Goal: Transaction & Acquisition: Purchase product/service

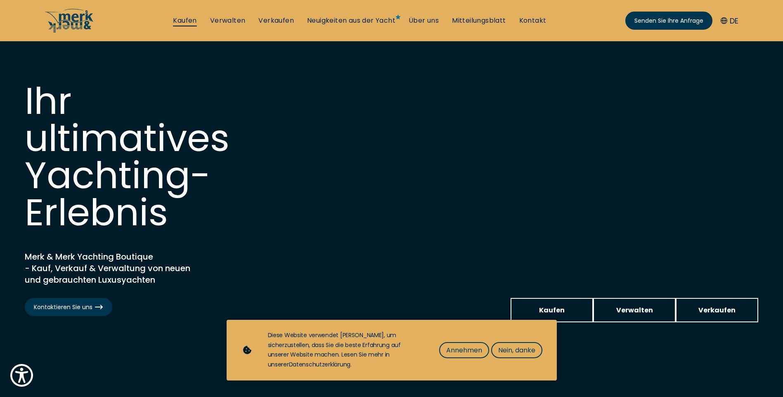
click at [189, 20] on link "Kaufen" at bounding box center [185, 20] width 24 height 9
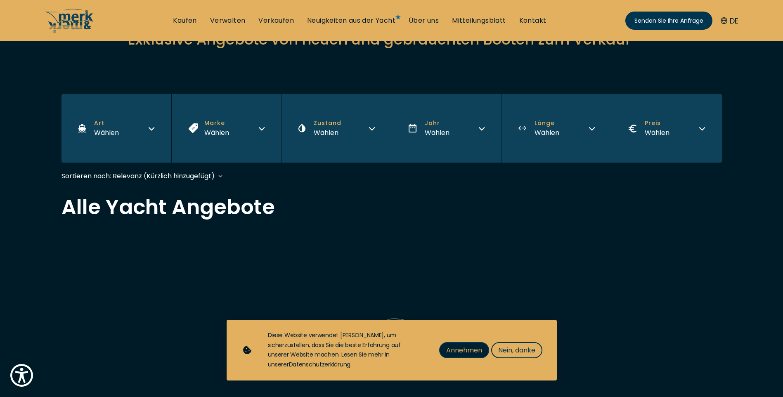
scroll to position [165, 0]
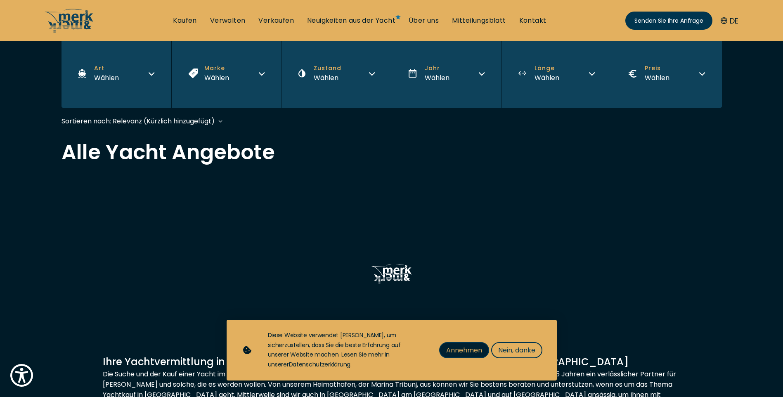
click at [471, 353] on span "Annehmen" at bounding box center [464, 350] width 36 height 10
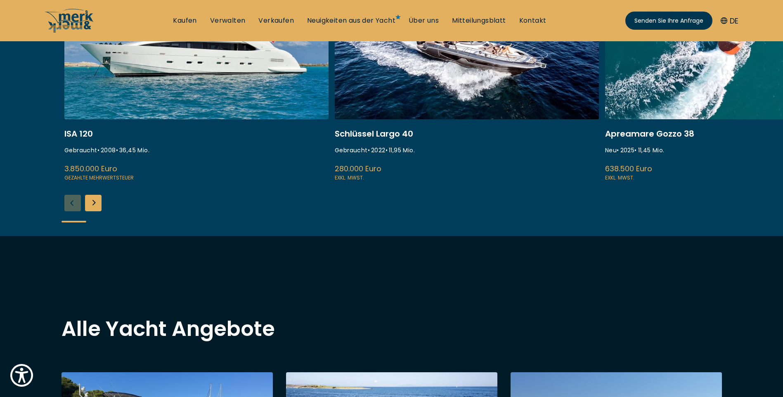
scroll to position [0, 0]
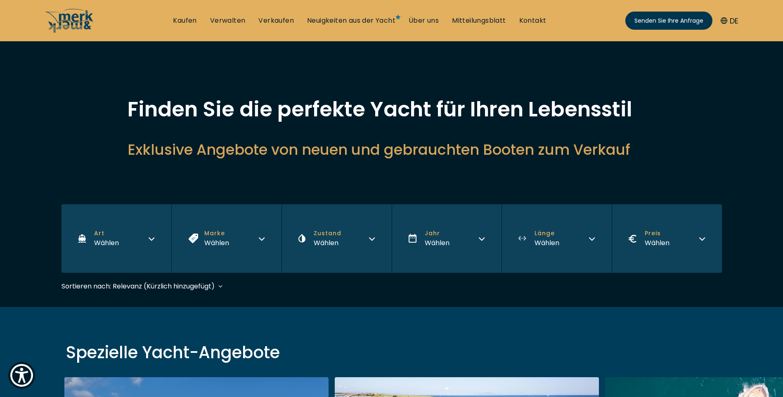
click at [252, 243] on button "Marke Wählen" at bounding box center [226, 238] width 110 height 69
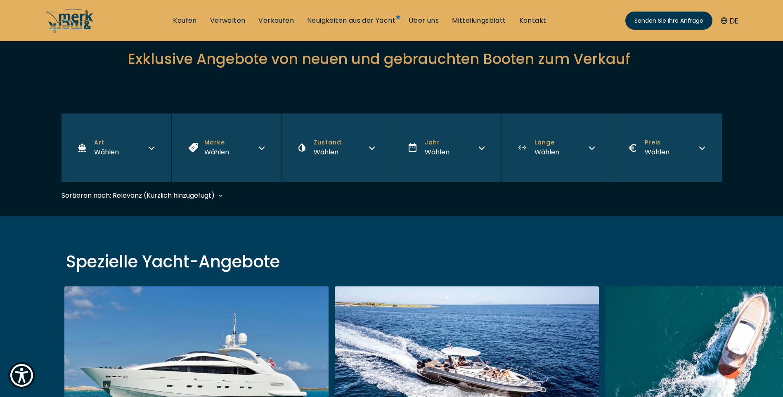
scroll to position [83, 0]
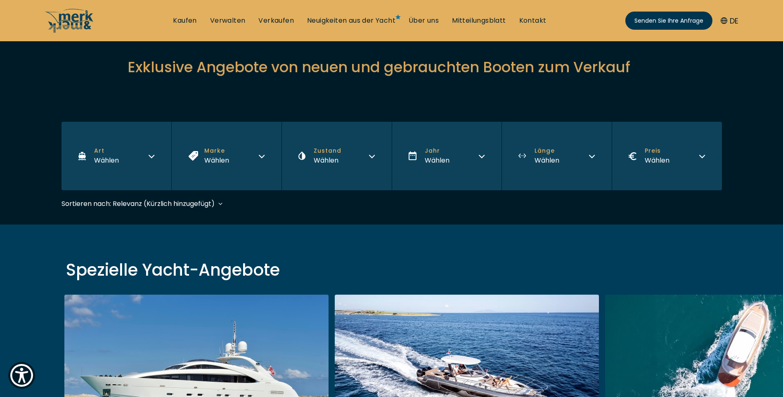
click at [244, 158] on button "Marke Wählen" at bounding box center [226, 156] width 110 height 69
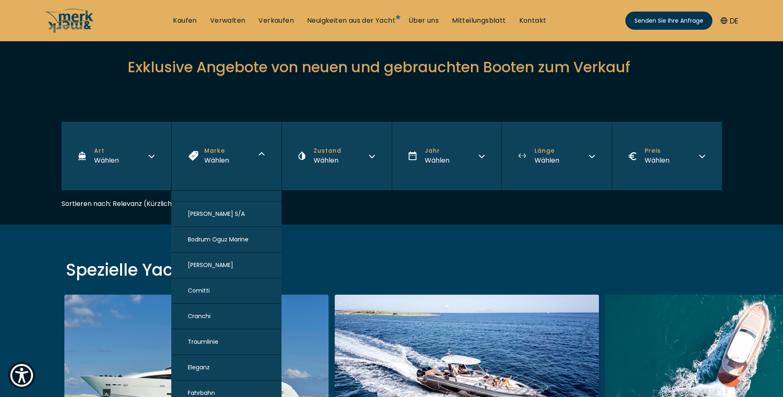
scroll to position [206, 0]
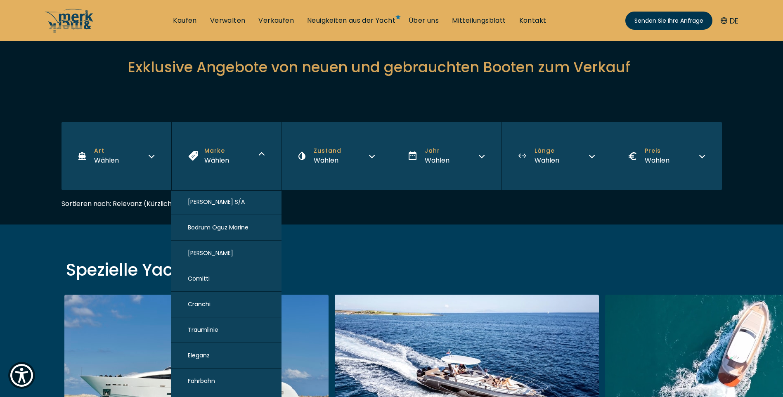
click at [213, 351] on button "Eleganz" at bounding box center [226, 356] width 110 height 26
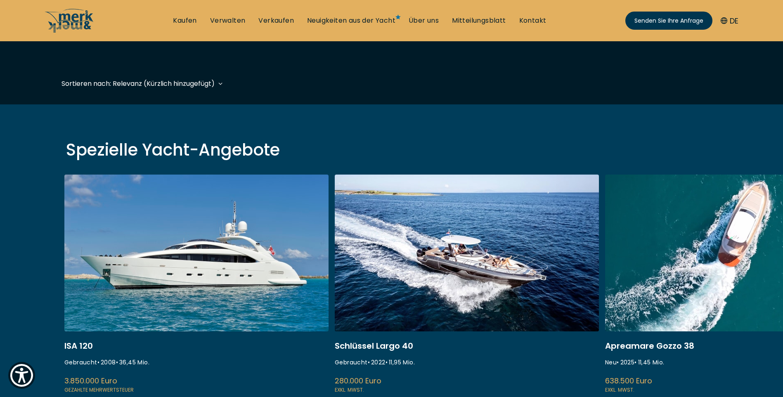
scroll to position [204, 0]
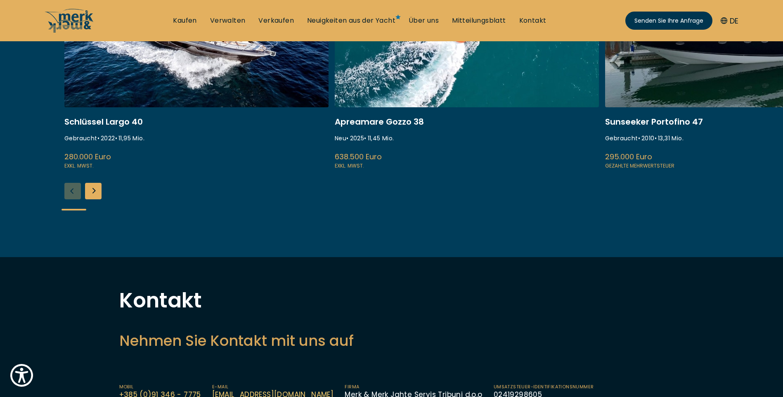
scroll to position [248, 0]
click at [94, 193] on div "Nächste Folie" at bounding box center [93, 190] width 17 height 17
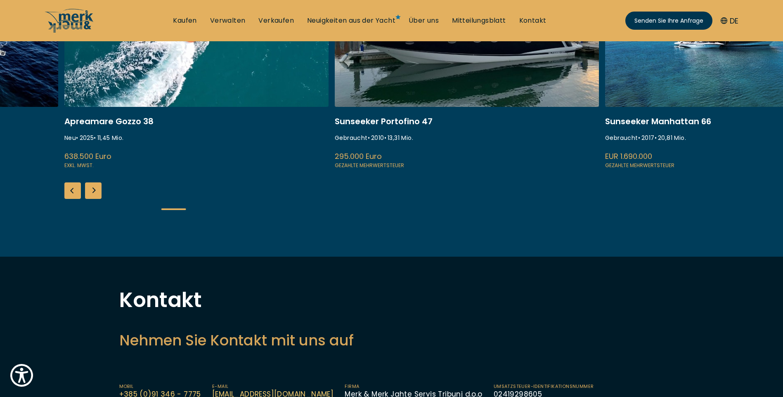
click at [94, 193] on div "Nächste Folie" at bounding box center [93, 190] width 17 height 17
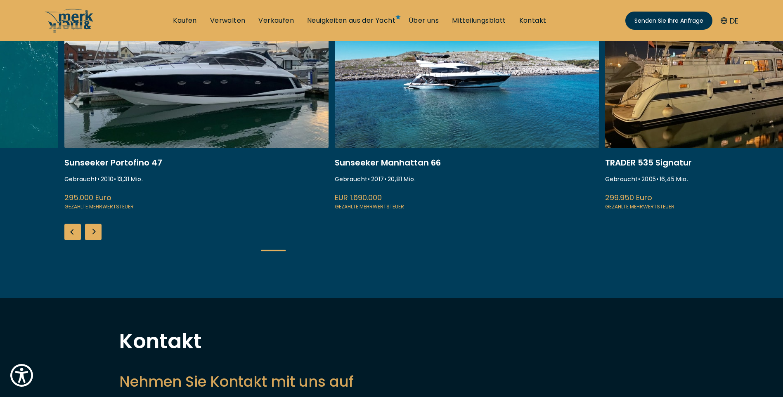
scroll to position [0, 0]
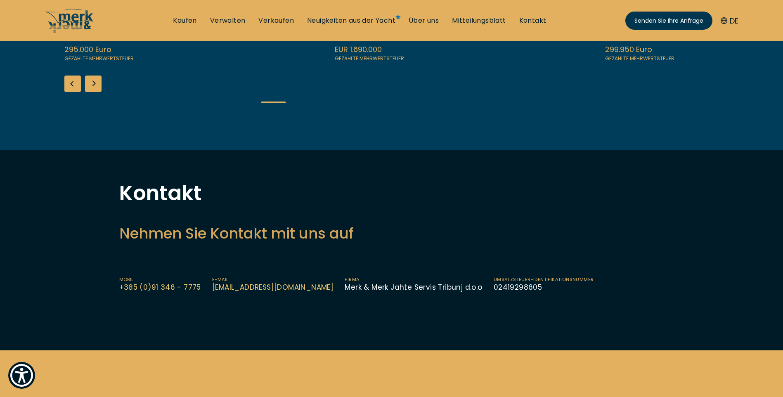
scroll to position [537, 0]
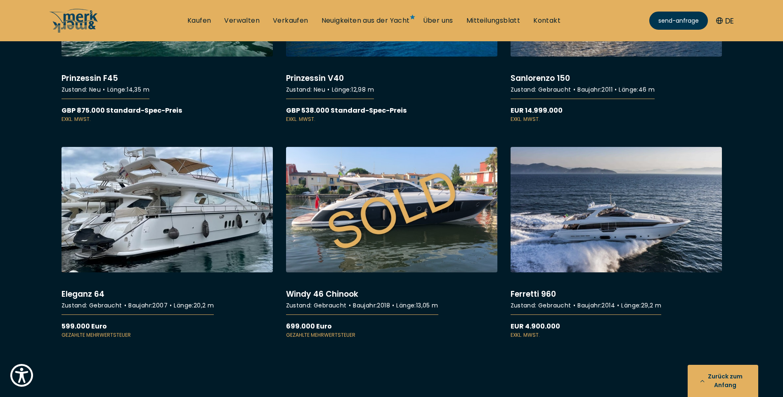
scroll to position [6935, 0]
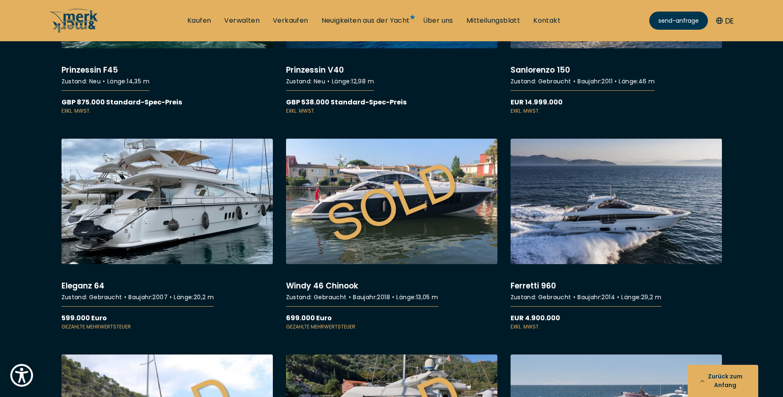
click at [193, 198] on link "Weitere Details zu Elegance 64" at bounding box center [167, 235] width 211 height 192
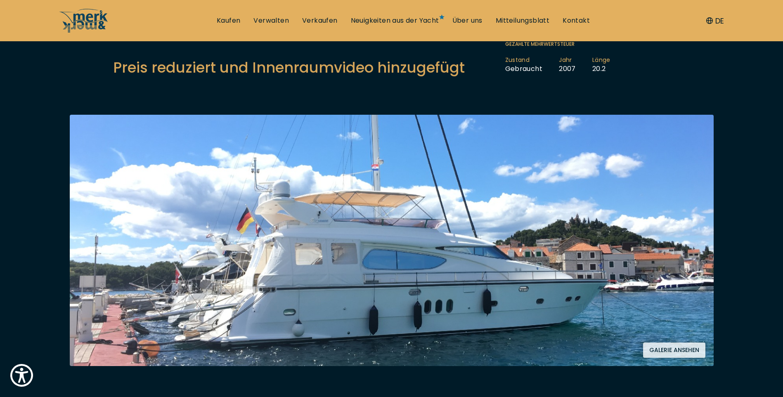
scroll to position [83, 0]
click at [301, 246] on img at bounding box center [392, 239] width 644 height 251
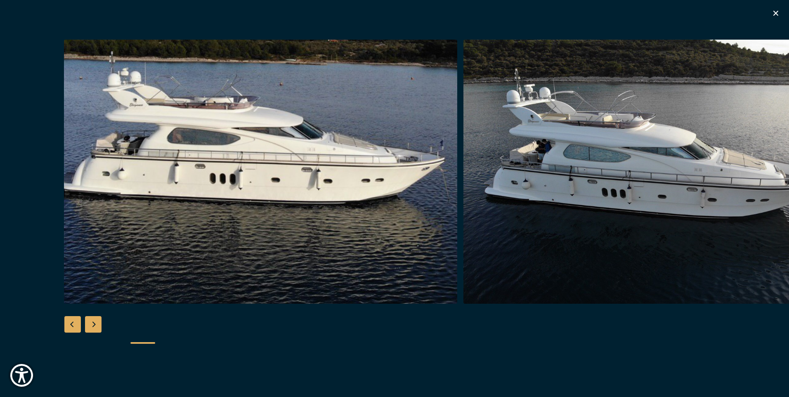
click at [99, 325] on div "Nächste Folie" at bounding box center [93, 324] width 17 height 17
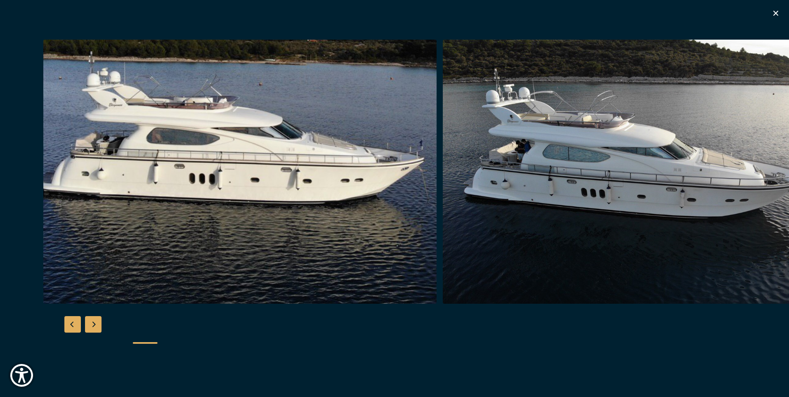
click at [99, 325] on div "Nächste Folie" at bounding box center [93, 324] width 17 height 17
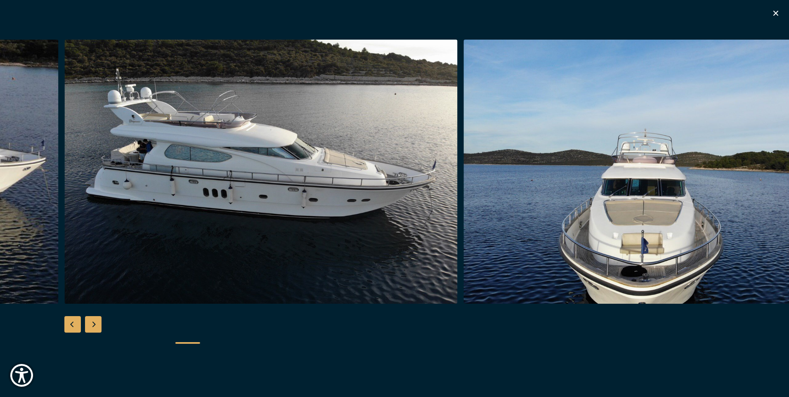
click at [99, 325] on div "Nächste Folie" at bounding box center [93, 324] width 17 height 17
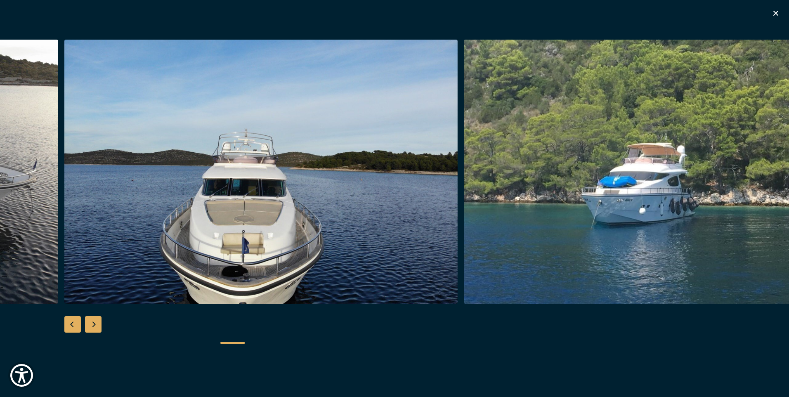
click at [99, 325] on div "Nächste Folie" at bounding box center [93, 324] width 17 height 17
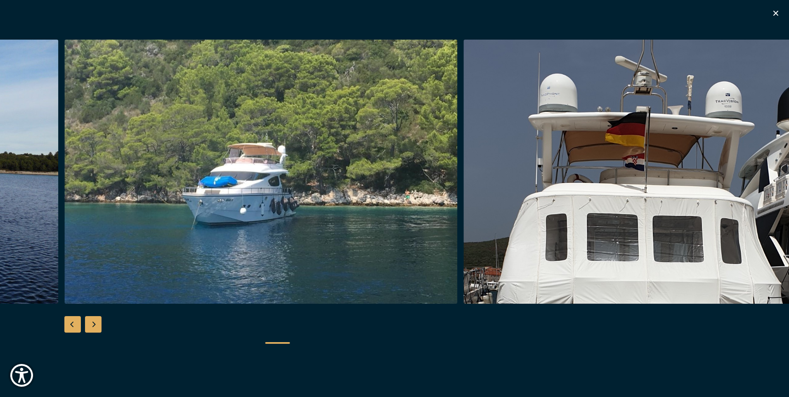
click at [99, 325] on div "Nächste Folie" at bounding box center [93, 324] width 17 height 17
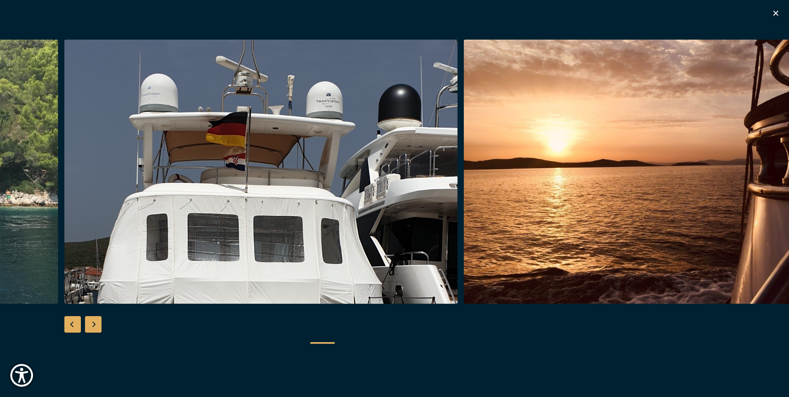
click at [99, 325] on div "Nächste Folie" at bounding box center [93, 324] width 17 height 17
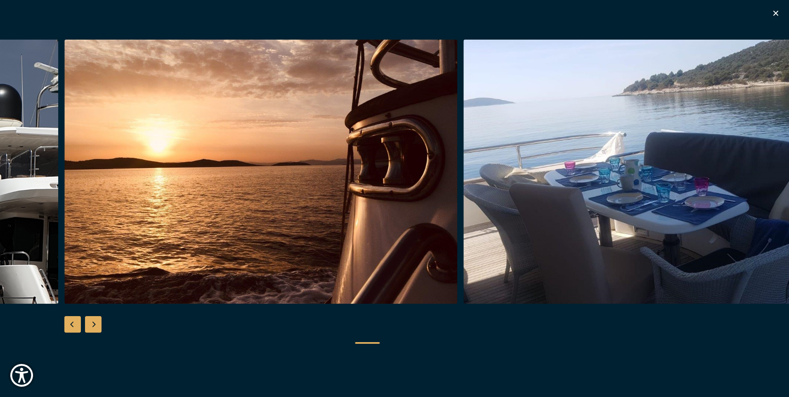
click at [99, 325] on div "Nächste Folie" at bounding box center [93, 324] width 17 height 17
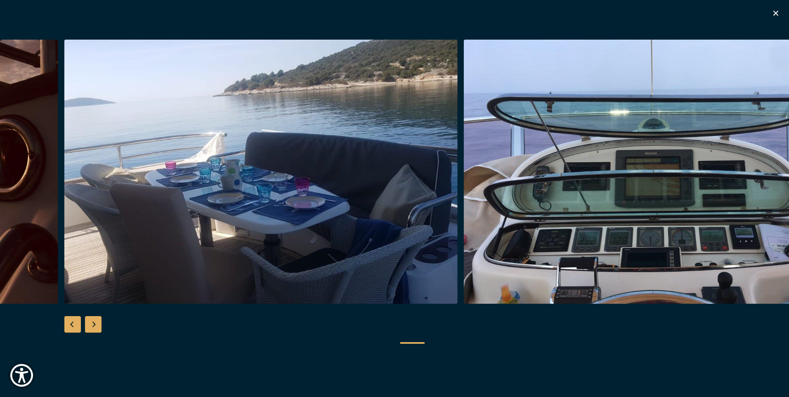
click at [99, 325] on div "Nächste Folie" at bounding box center [93, 324] width 17 height 17
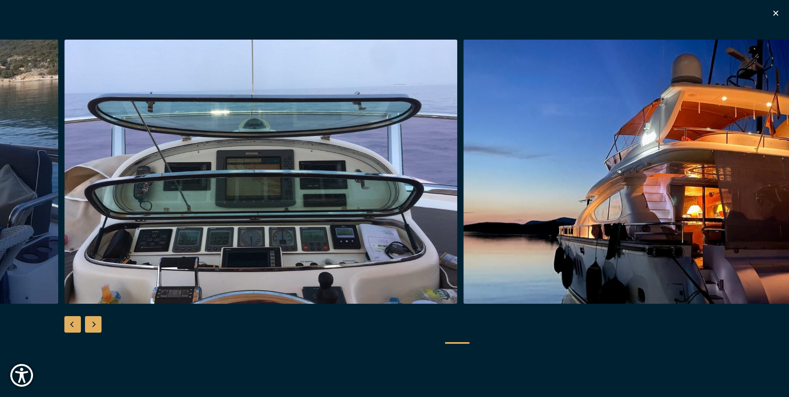
click at [99, 325] on div "Nächste Folie" at bounding box center [93, 324] width 17 height 17
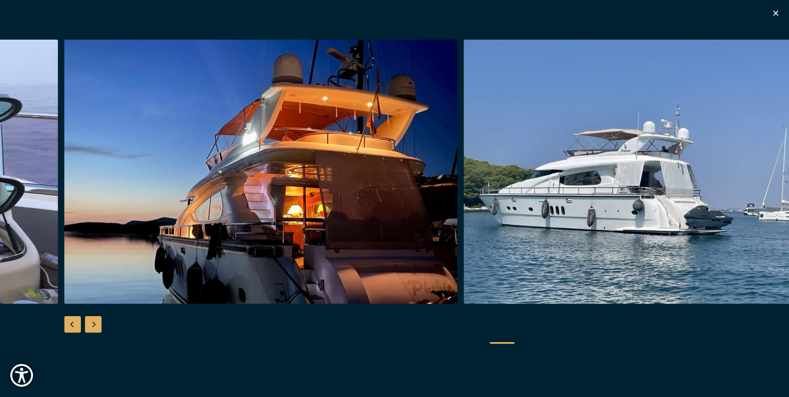
click at [99, 325] on div "Nächste Folie" at bounding box center [93, 324] width 17 height 17
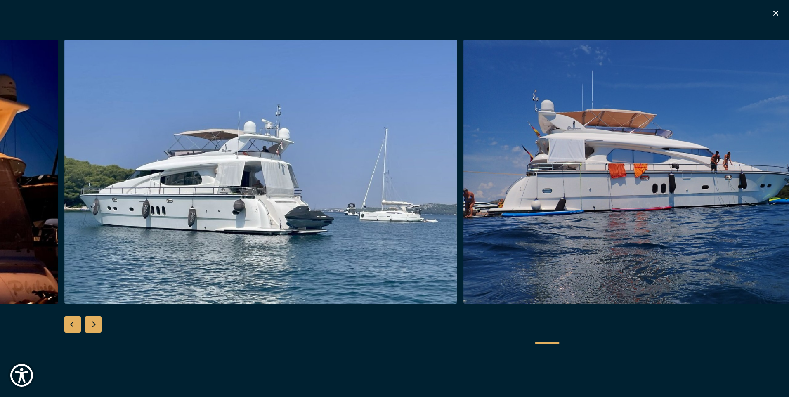
click at [99, 325] on div "Nächste Folie" at bounding box center [93, 324] width 17 height 17
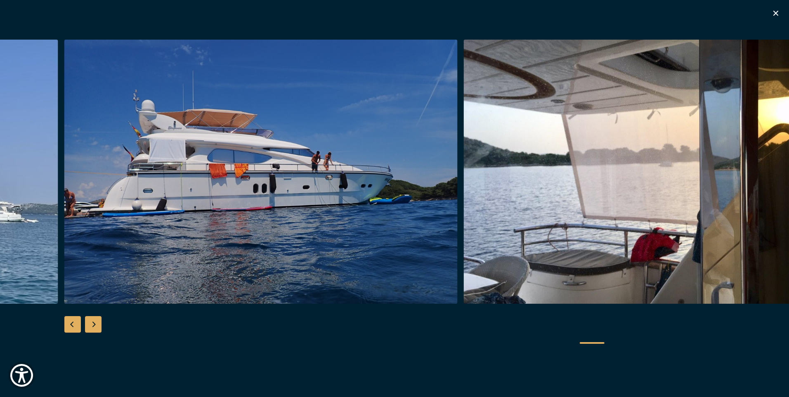
click at [99, 325] on div "Nächste Folie" at bounding box center [93, 324] width 17 height 17
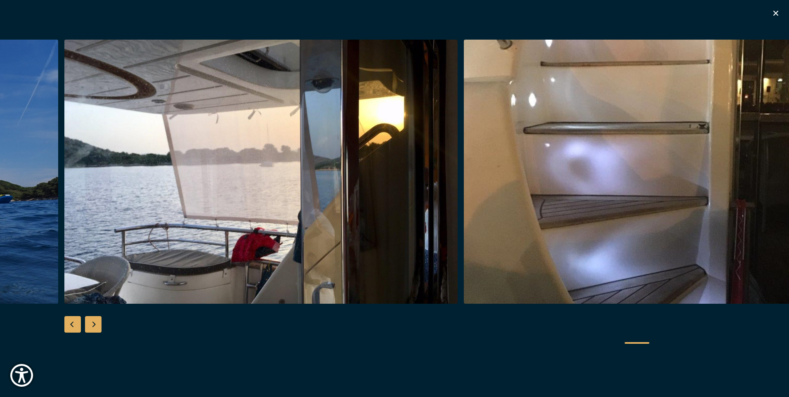
click at [99, 325] on div "Nächste Folie" at bounding box center [93, 324] width 17 height 17
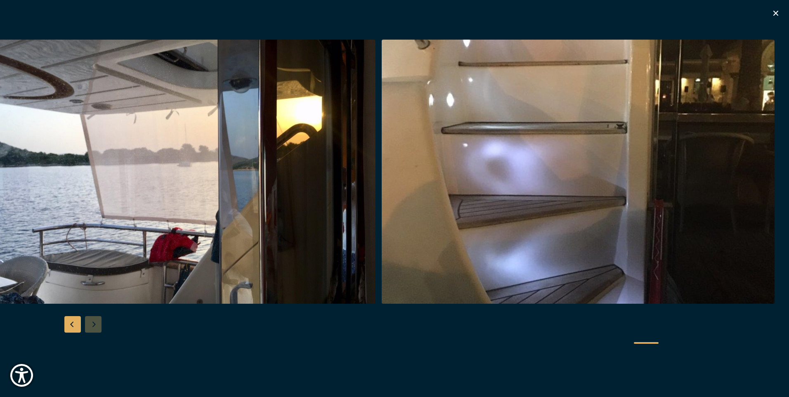
click at [99, 325] on div at bounding box center [394, 199] width 789 height 318
drag, startPoint x: 767, startPoint y: 13, endPoint x: 773, endPoint y: 12, distance: 5.4
click at [773, 12] on div "See all special offers" at bounding box center [394, 198] width 789 height 397
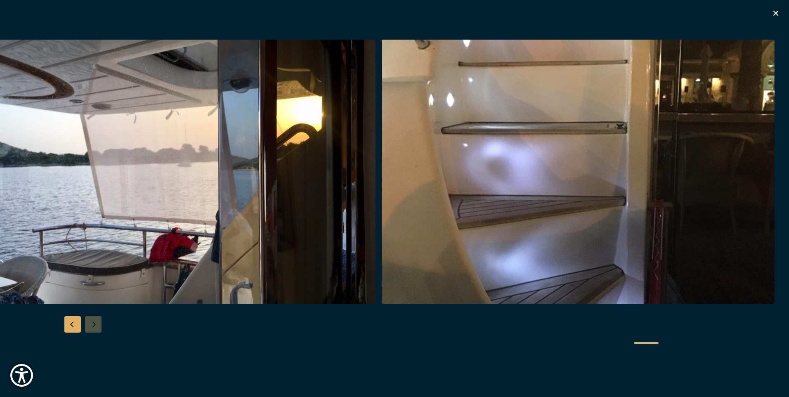
click at [597, 304] on div at bounding box center [394, 199] width 789 height 318
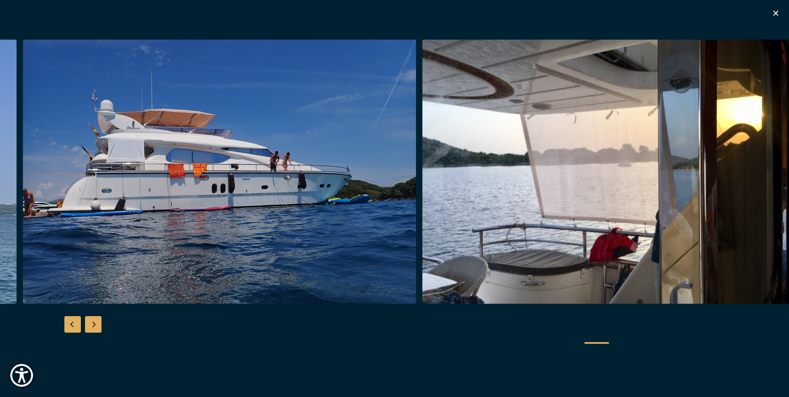
click at [777, 15] on icon "button" at bounding box center [776, 13] width 10 height 10
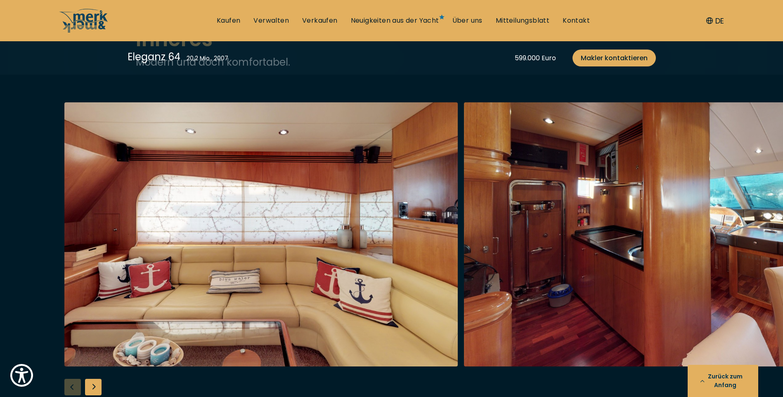
scroll to position [1362, 0]
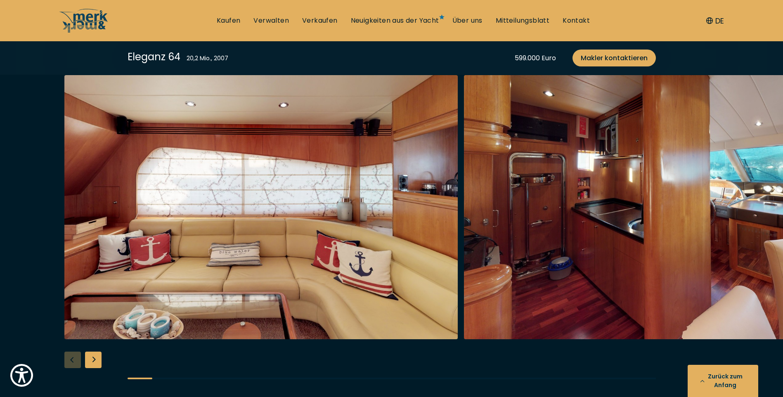
click at [549, 233] on img "button" at bounding box center [660, 207] width 393 height 264
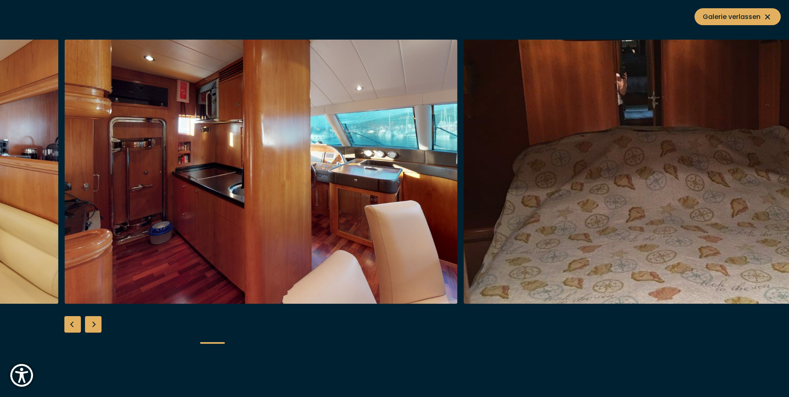
click at [92, 326] on div "Nächste Folie" at bounding box center [93, 324] width 17 height 17
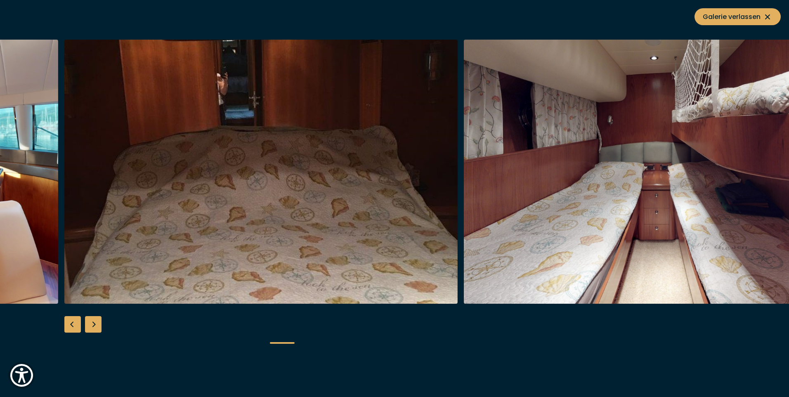
click at [92, 326] on div "Nächste Folie" at bounding box center [93, 324] width 17 height 17
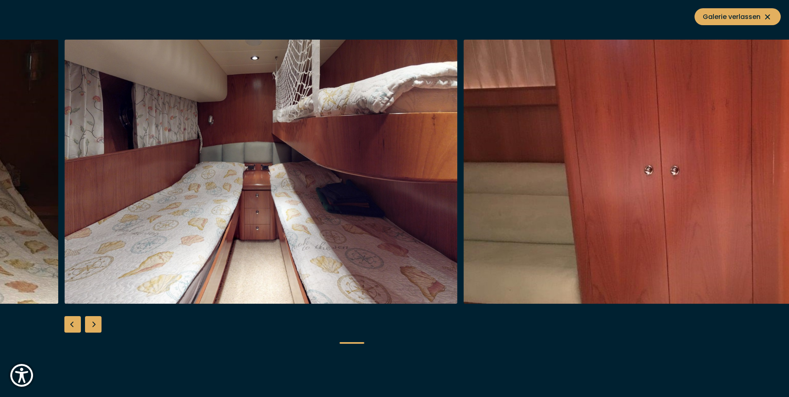
click at [92, 326] on div "Nächste Folie" at bounding box center [93, 324] width 17 height 17
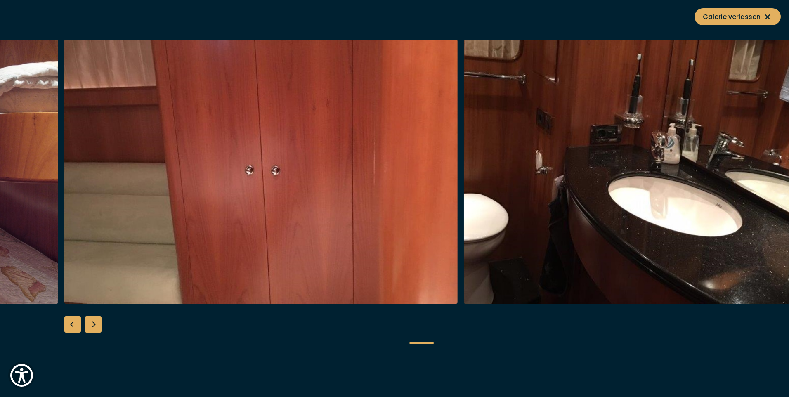
click at [92, 326] on div "Nächste Folie" at bounding box center [93, 324] width 17 height 17
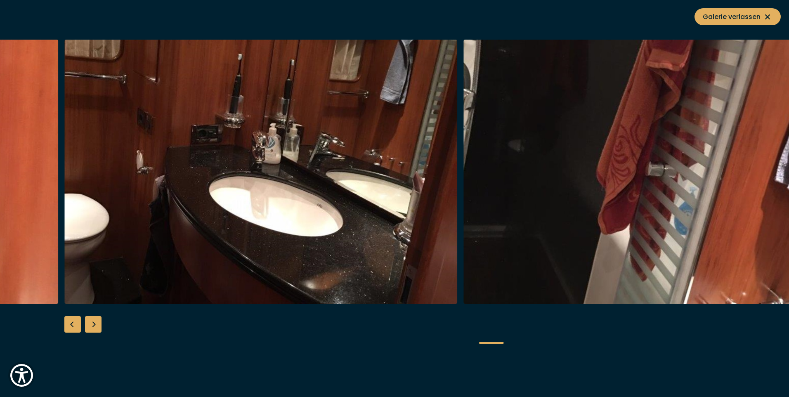
click at [92, 326] on div "Nächste Folie" at bounding box center [93, 324] width 17 height 17
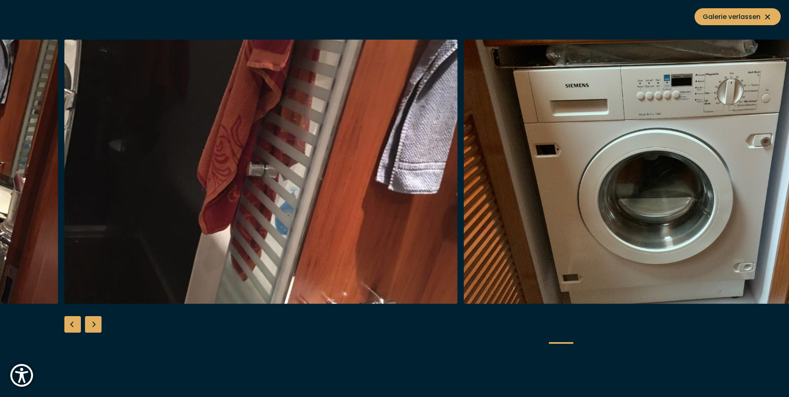
click at [92, 326] on div "Nächste Folie" at bounding box center [93, 324] width 17 height 17
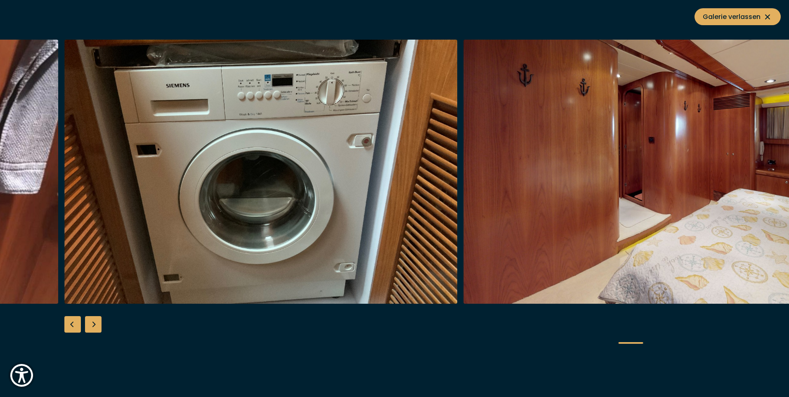
click at [92, 326] on div "Nächste Folie" at bounding box center [93, 324] width 17 height 17
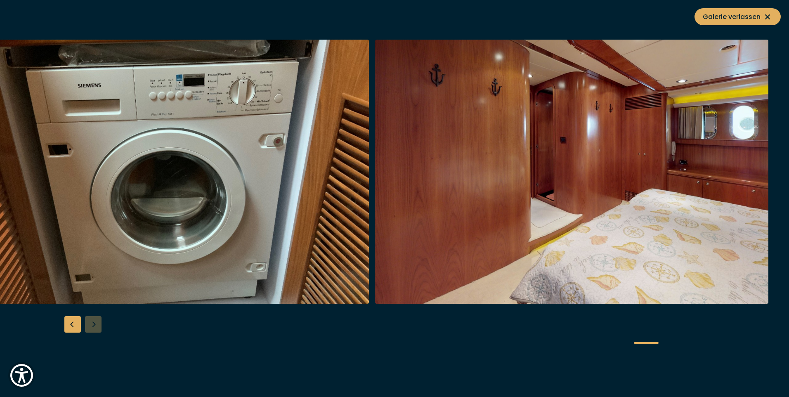
click at [92, 326] on div at bounding box center [394, 199] width 789 height 318
click at [755, 17] on font "Galerie verlassen" at bounding box center [732, 17] width 58 height 10
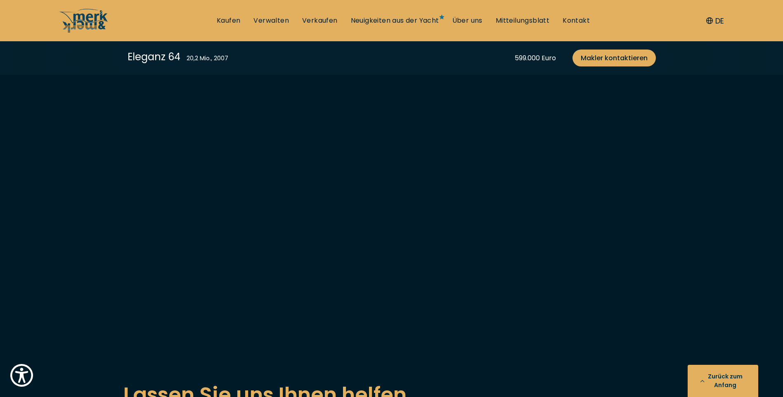
scroll to position [1816, 0]
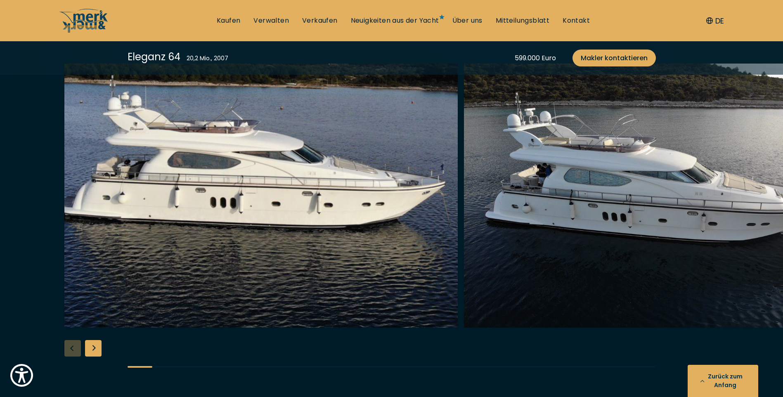
scroll to position [908, 0]
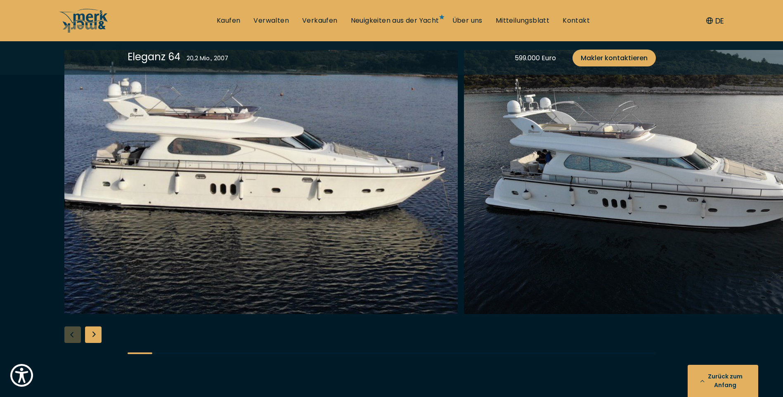
click at [90, 330] on div "Nächste Folie" at bounding box center [93, 335] width 17 height 17
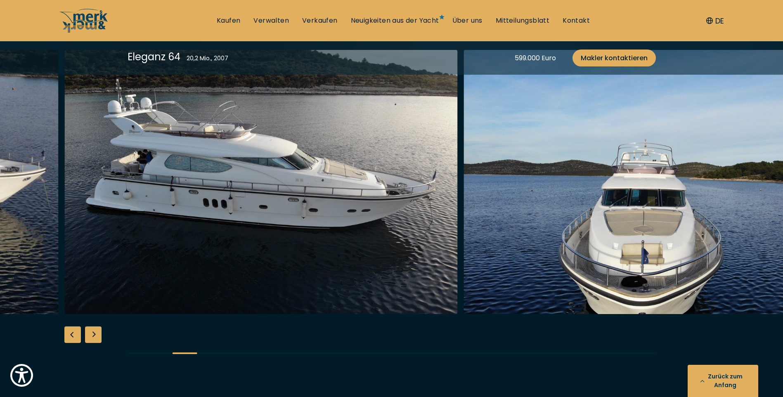
click at [91, 329] on div "Nächste Folie" at bounding box center [93, 335] width 17 height 17
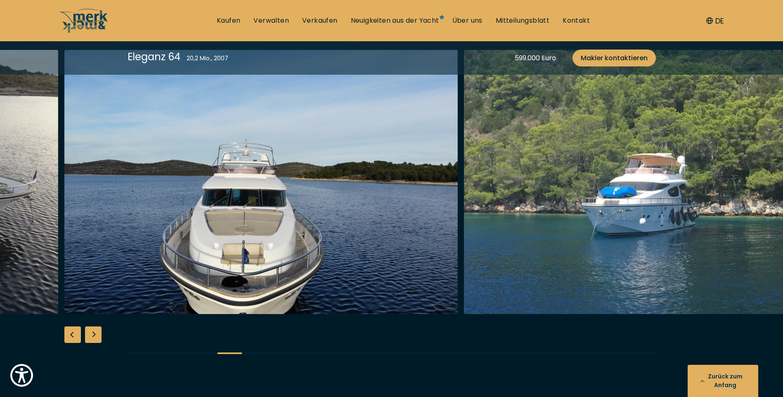
click at [92, 329] on div "Nächste Folie" at bounding box center [93, 335] width 17 height 17
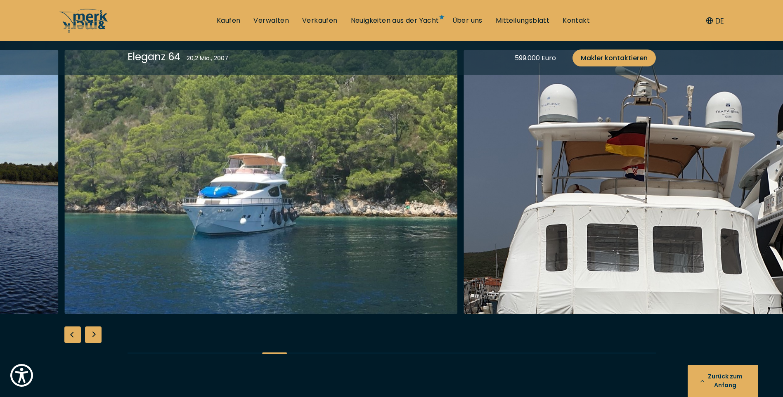
click at [92, 329] on div "Nächste Folie" at bounding box center [93, 335] width 17 height 17
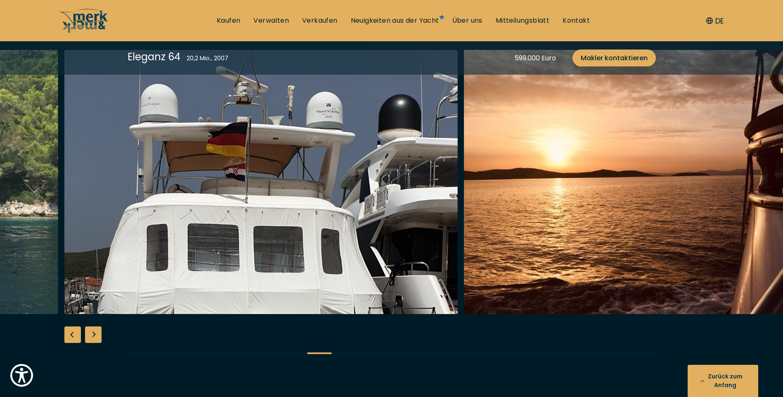
click at [92, 329] on div "Nächste Folie" at bounding box center [93, 335] width 17 height 17
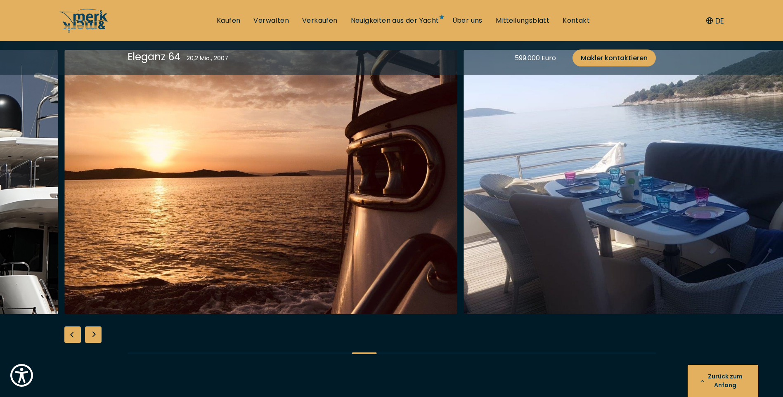
click at [92, 329] on div "Nächste Folie" at bounding box center [93, 335] width 17 height 17
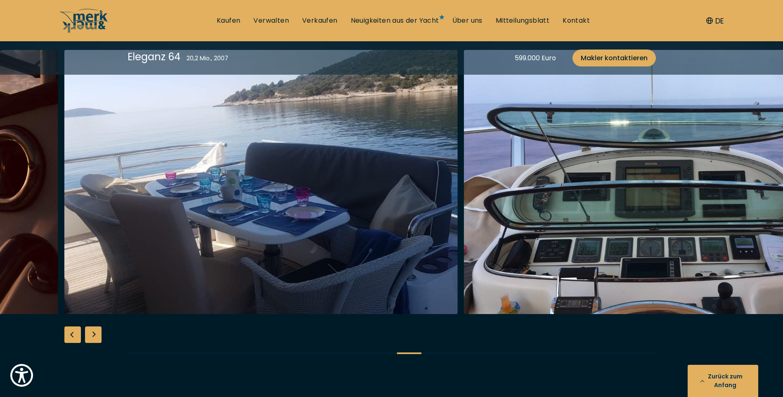
click at [92, 329] on div "Nächste Folie" at bounding box center [93, 335] width 17 height 17
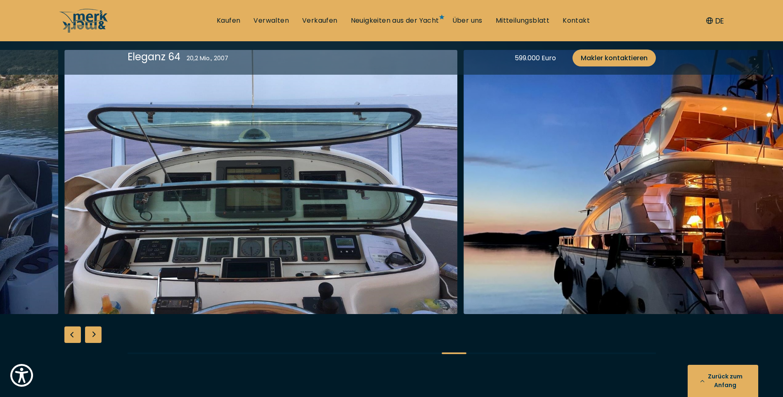
click at [92, 329] on div "Nächste Folie" at bounding box center [93, 335] width 17 height 17
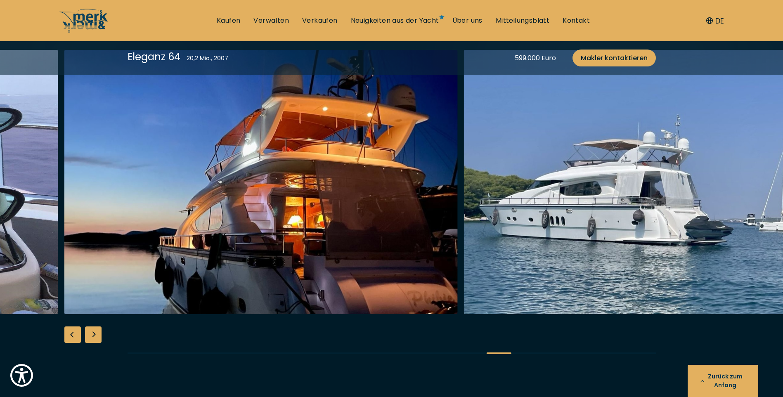
click at [92, 329] on div "Nächste Folie" at bounding box center [93, 335] width 17 height 17
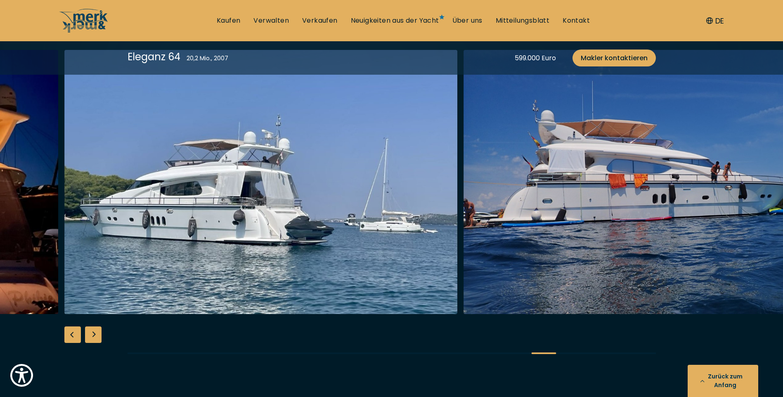
click at [92, 329] on div "Nächste Folie" at bounding box center [93, 335] width 17 height 17
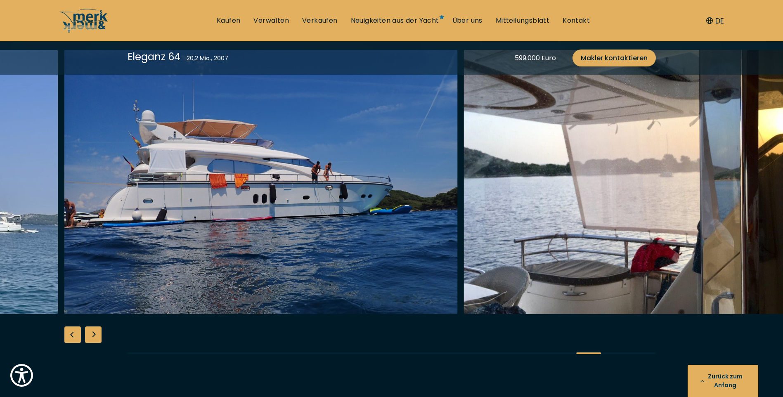
click at [92, 329] on div "Nächste Folie" at bounding box center [93, 335] width 17 height 17
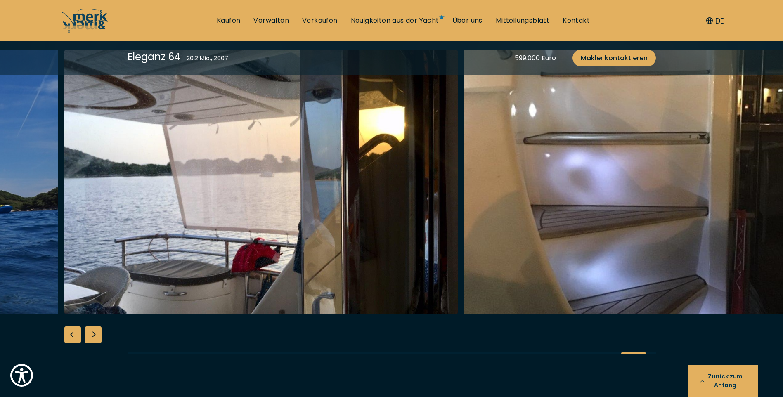
click at [92, 329] on div "Nächste Folie" at bounding box center [93, 335] width 17 height 17
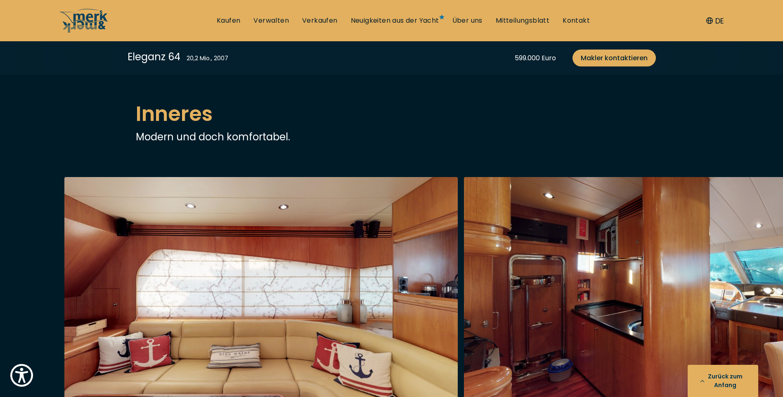
scroll to position [1445, 0]
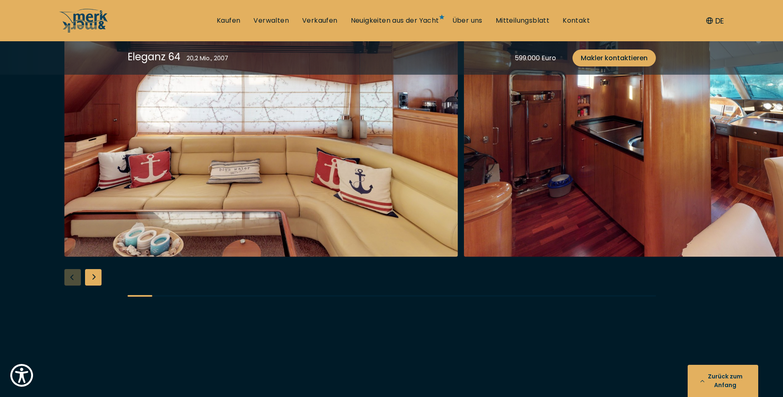
click at [101, 284] on div "Nächste Folie" at bounding box center [93, 277] width 17 height 17
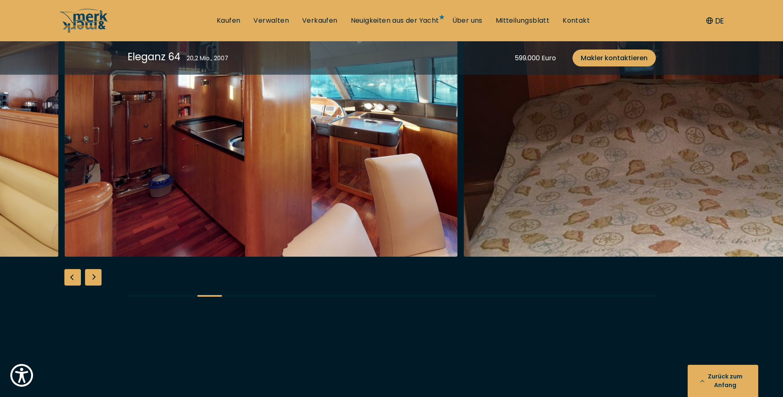
click at [101, 284] on div "Nächste Folie" at bounding box center [93, 277] width 17 height 17
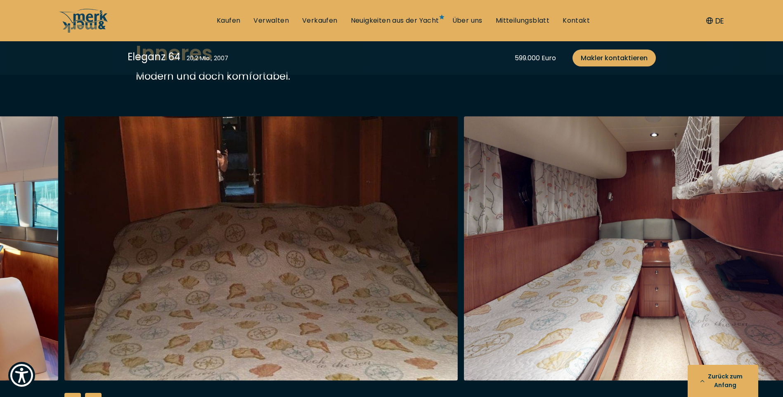
scroll to position [1362, 0]
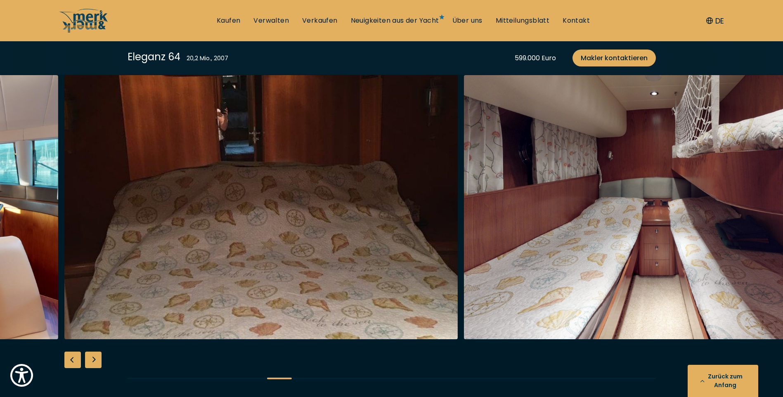
click at [99, 367] on div "Nächste Folie" at bounding box center [93, 360] width 17 height 17
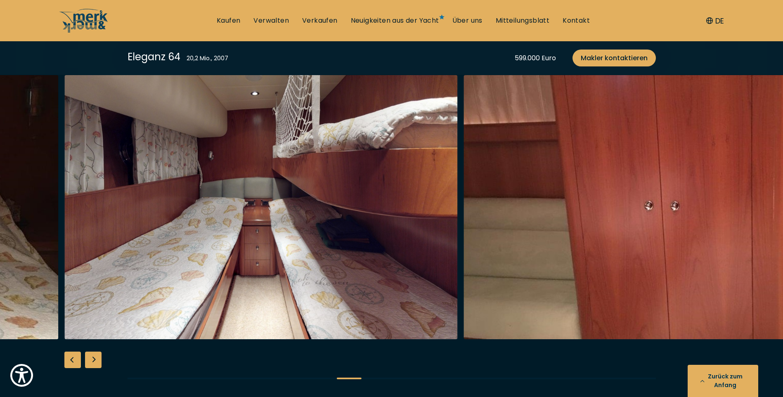
click at [99, 367] on div "Nächste Folie" at bounding box center [93, 360] width 17 height 17
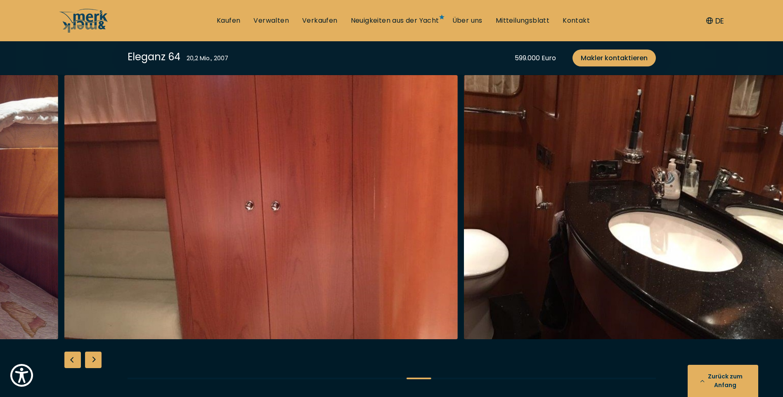
click at [99, 367] on div "Nächste Folie" at bounding box center [93, 360] width 17 height 17
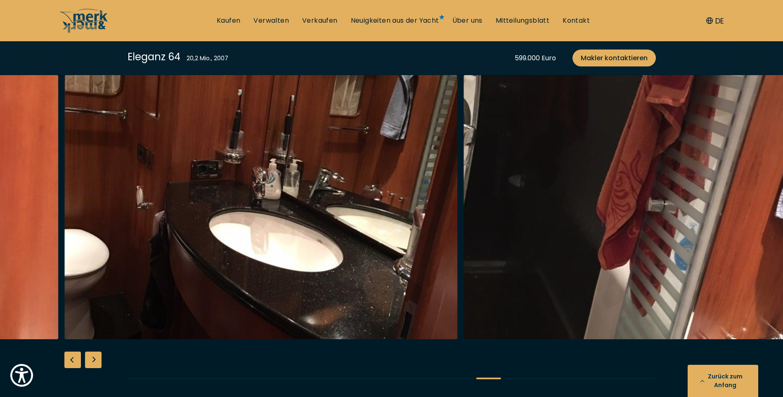
click at [99, 367] on div "Nächste Folie" at bounding box center [93, 360] width 17 height 17
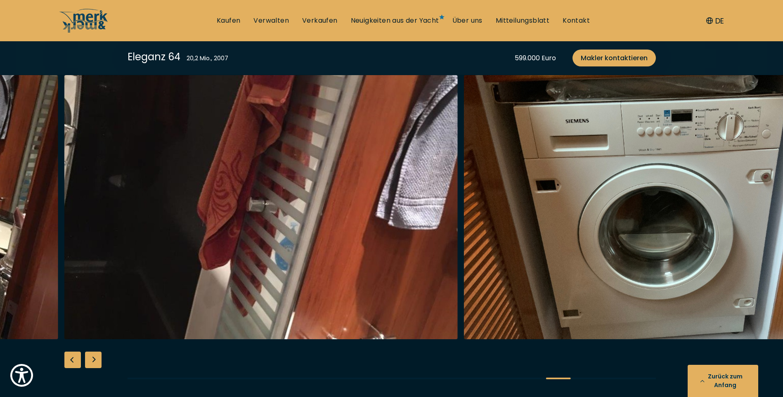
click at [99, 367] on div "Nächste Folie" at bounding box center [93, 360] width 17 height 17
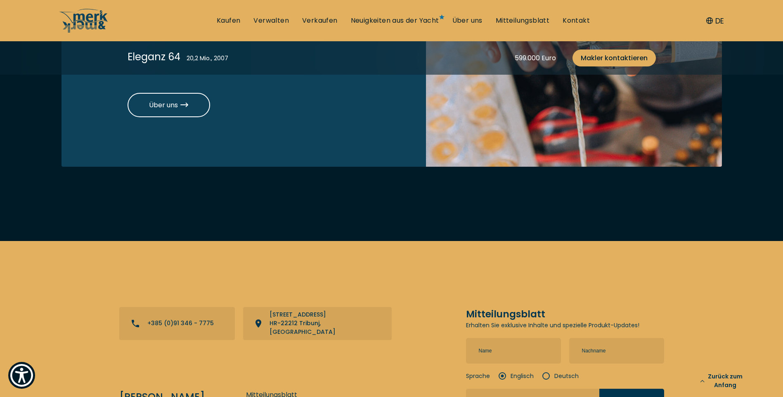
scroll to position [3215, 0]
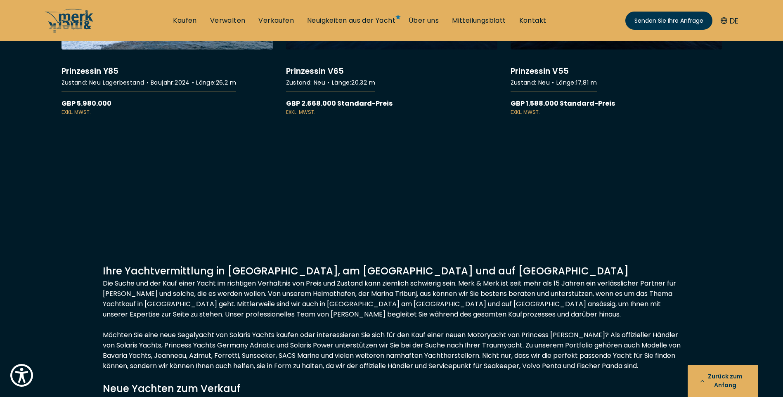
scroll to position [7814, 0]
